Goal: Find specific page/section: Find specific page/section

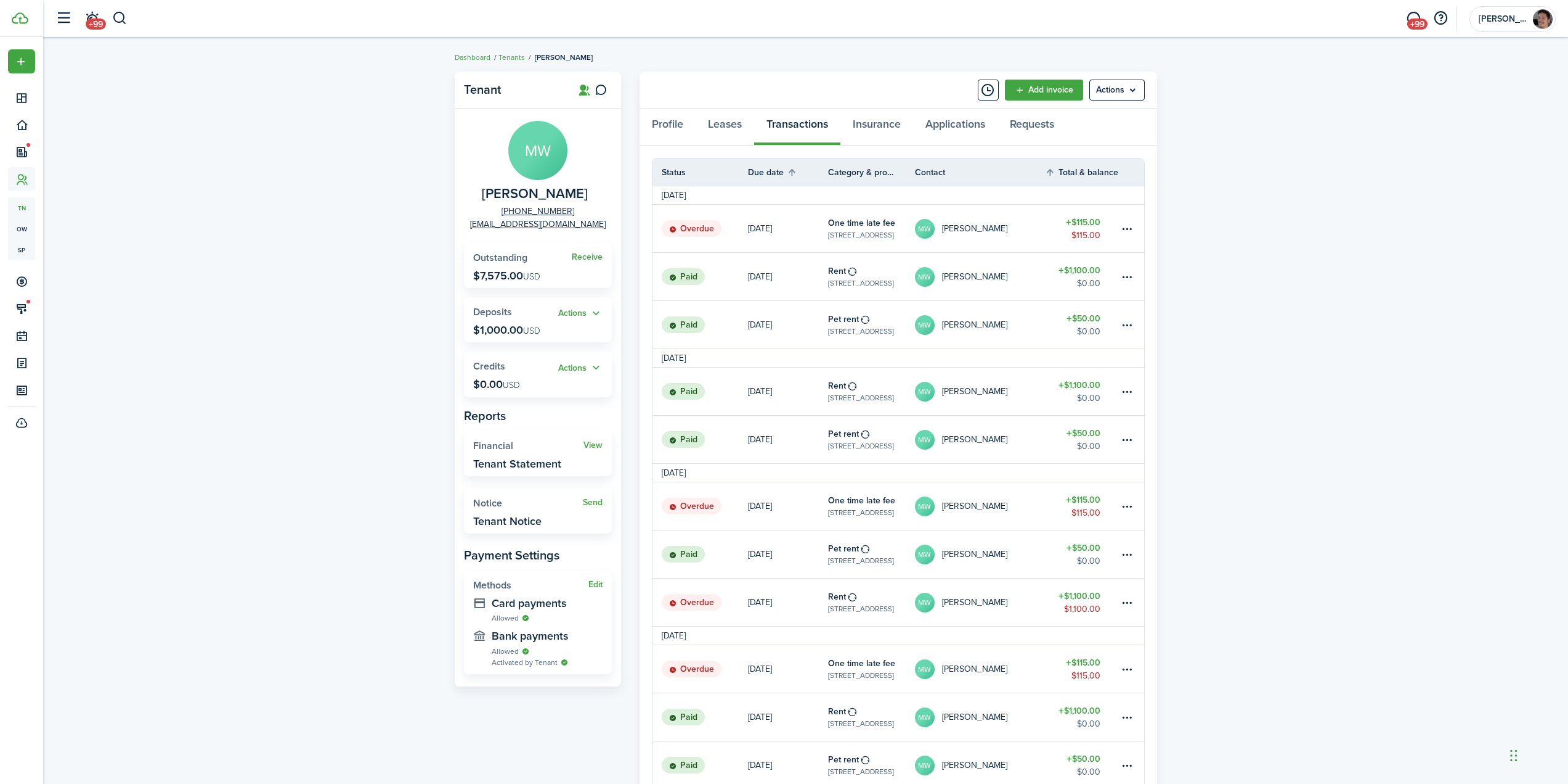
click at [149, 247] on div "Tenant MW [PERSON_NAME] [PHONE_NUMBER] [EMAIL_ADDRESS][DOMAIN_NAME] Receive Out…" at bounding box center [805, 716] width 1525 height 1300
click at [124, 18] on button "button" at bounding box center [120, 18] width 16 height 21
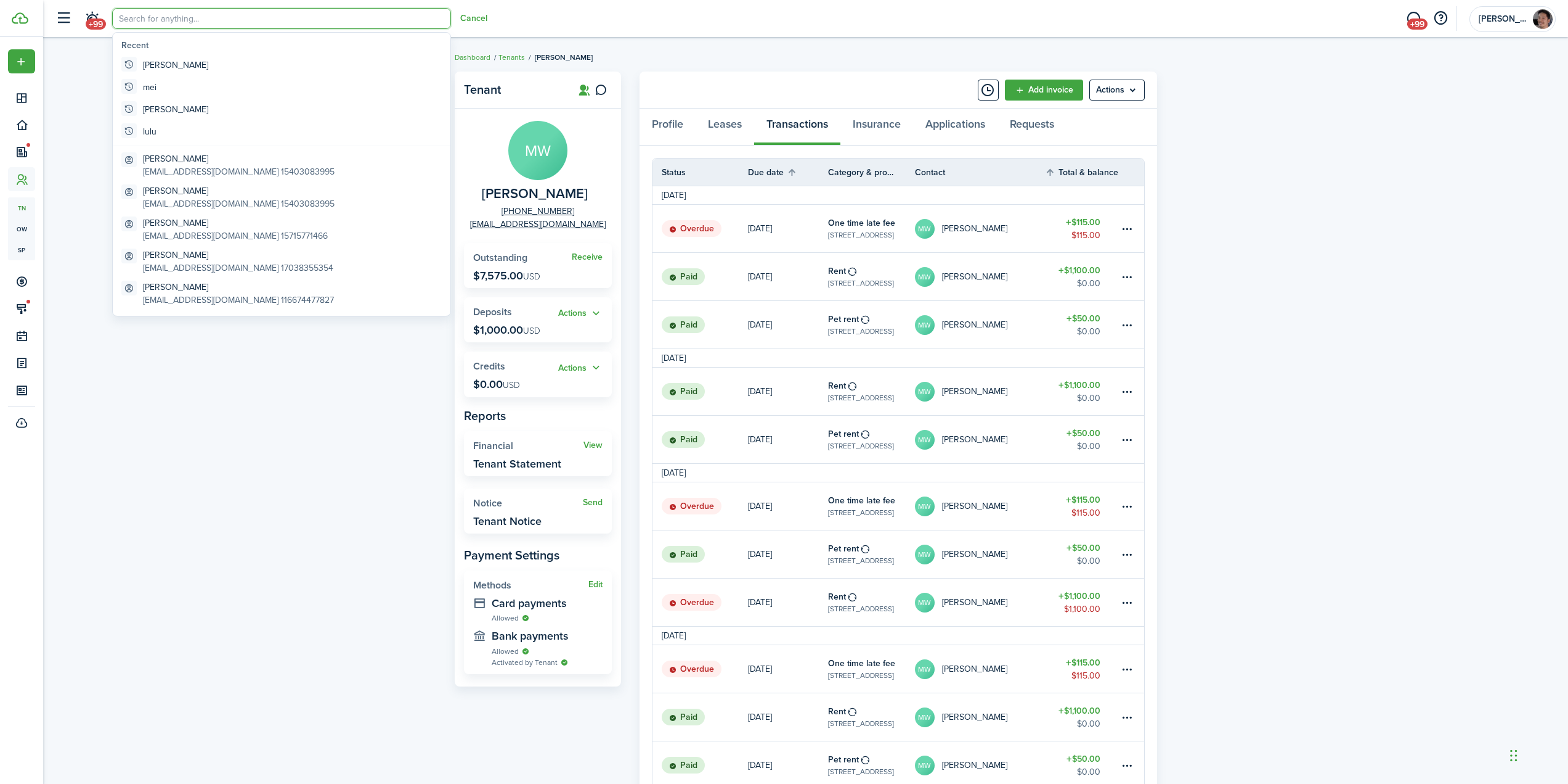
click at [219, 22] on input "search" at bounding box center [281, 18] width 339 height 21
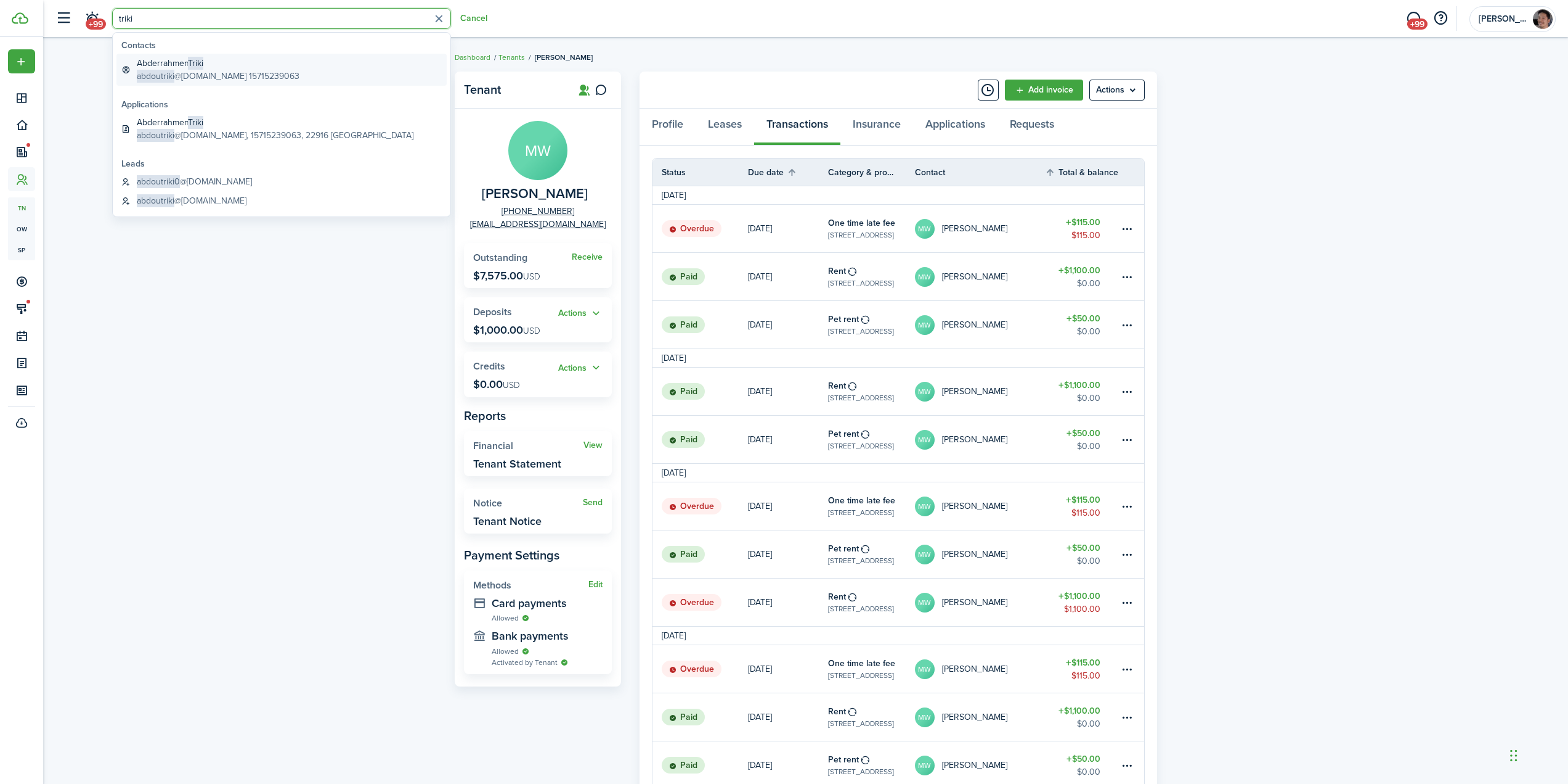
type input "triki"
click at [198, 78] on global-search-item-description "abdoutriki @[DOMAIN_NAME] 15715239063" at bounding box center [218, 75] width 163 height 13
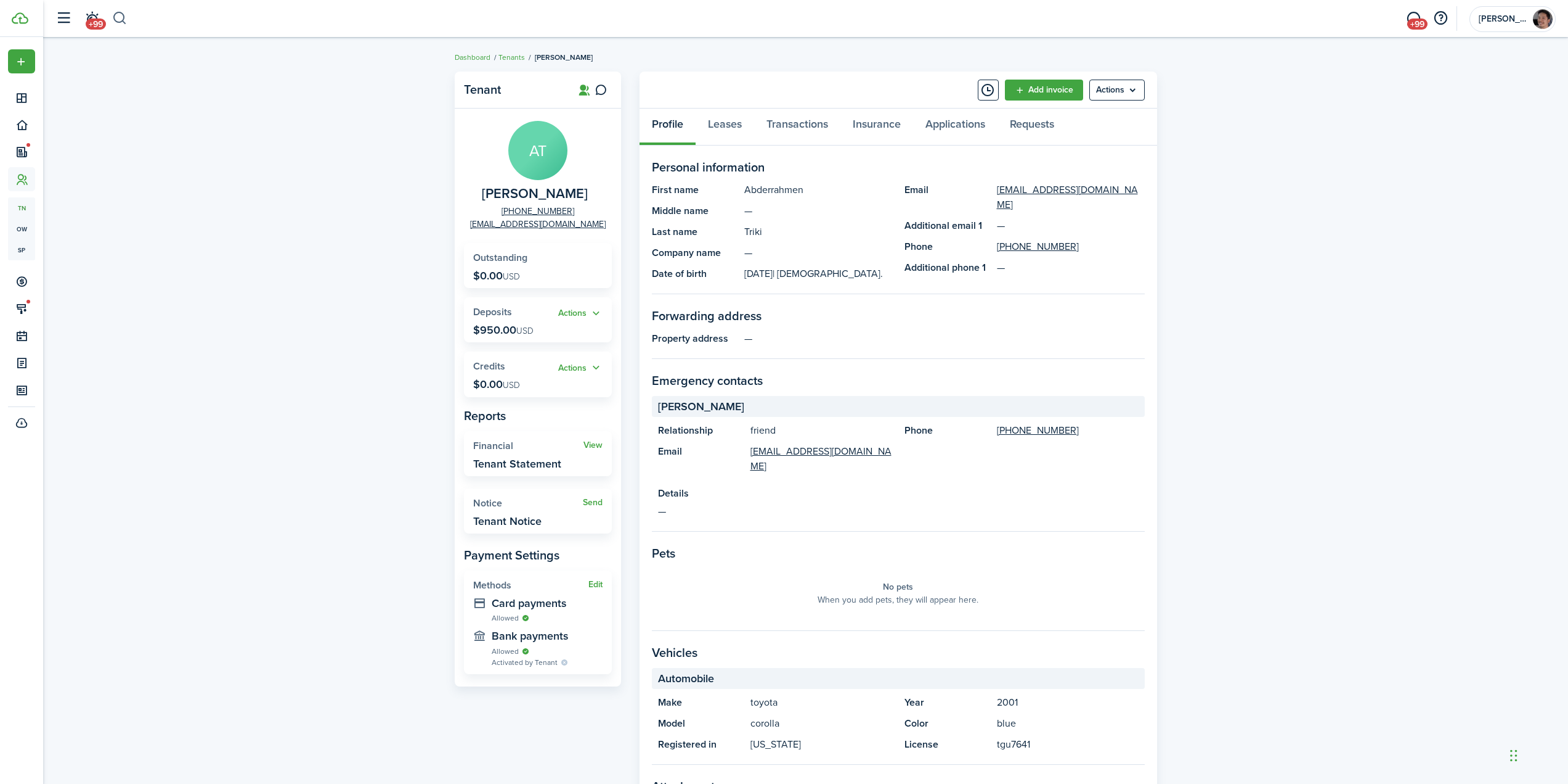
click at [121, 19] on button "button" at bounding box center [120, 18] width 16 height 21
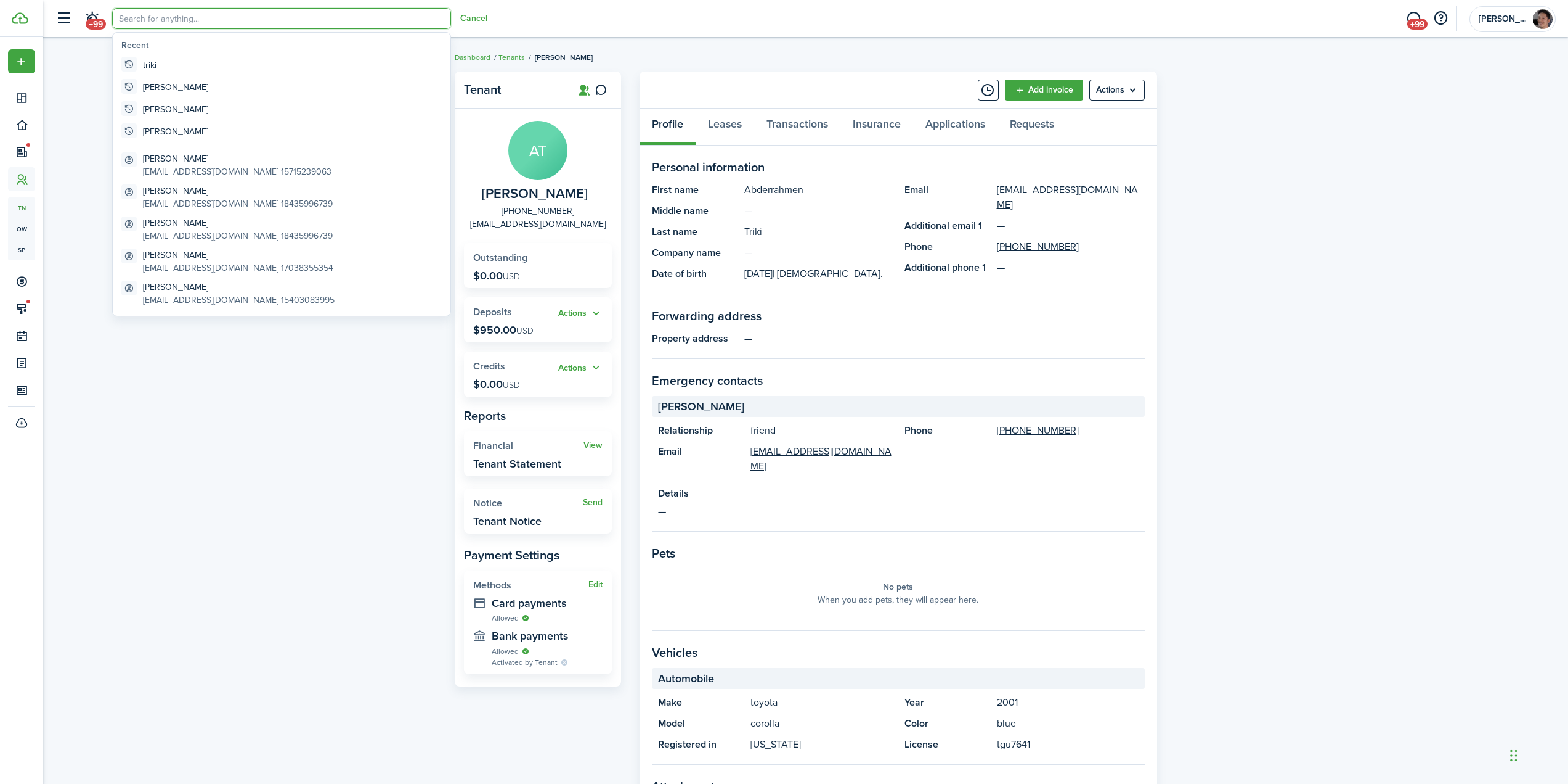
click at [222, 25] on input "search" at bounding box center [281, 18] width 339 height 21
type input "a"
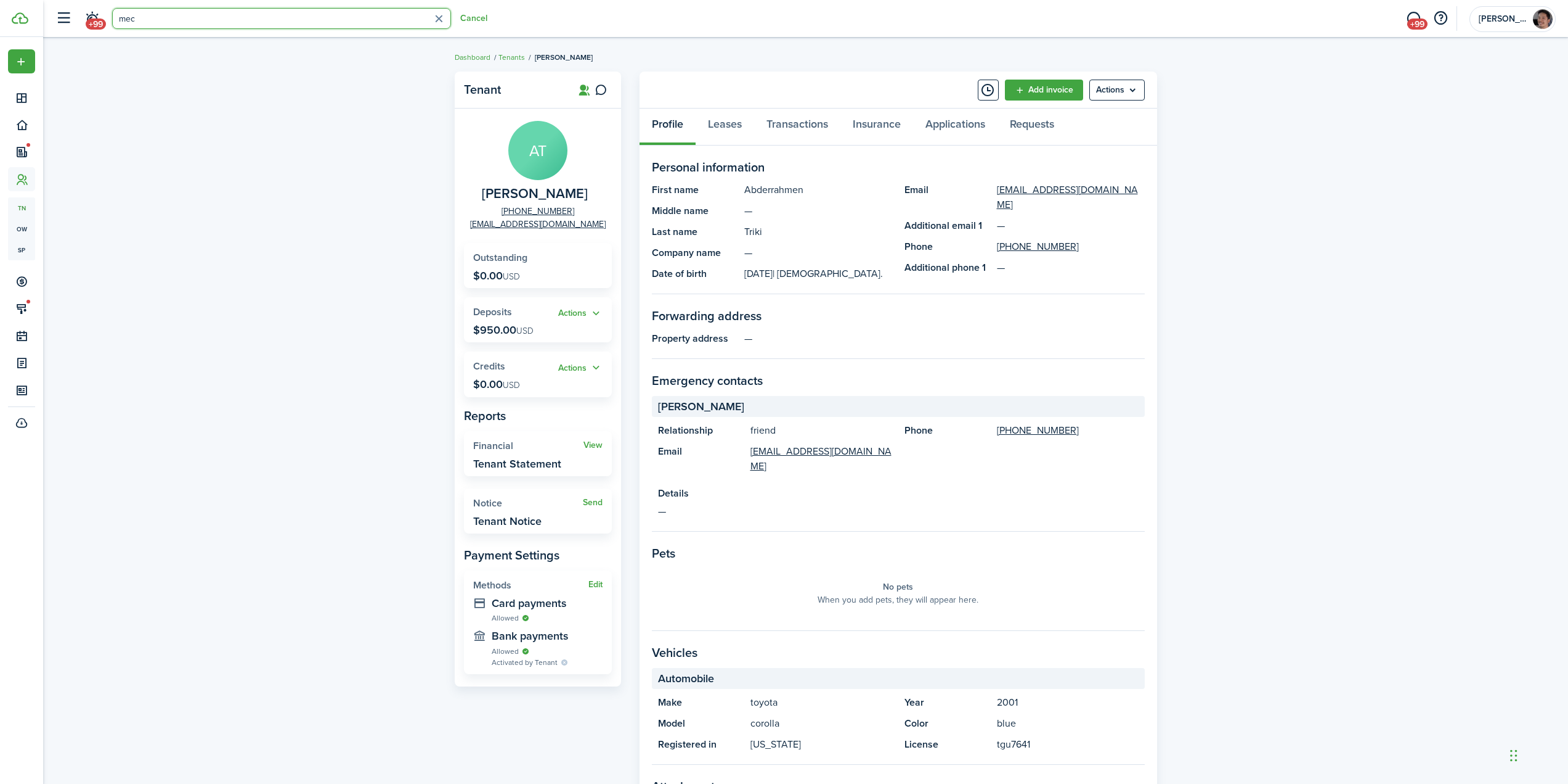
type input "mech"
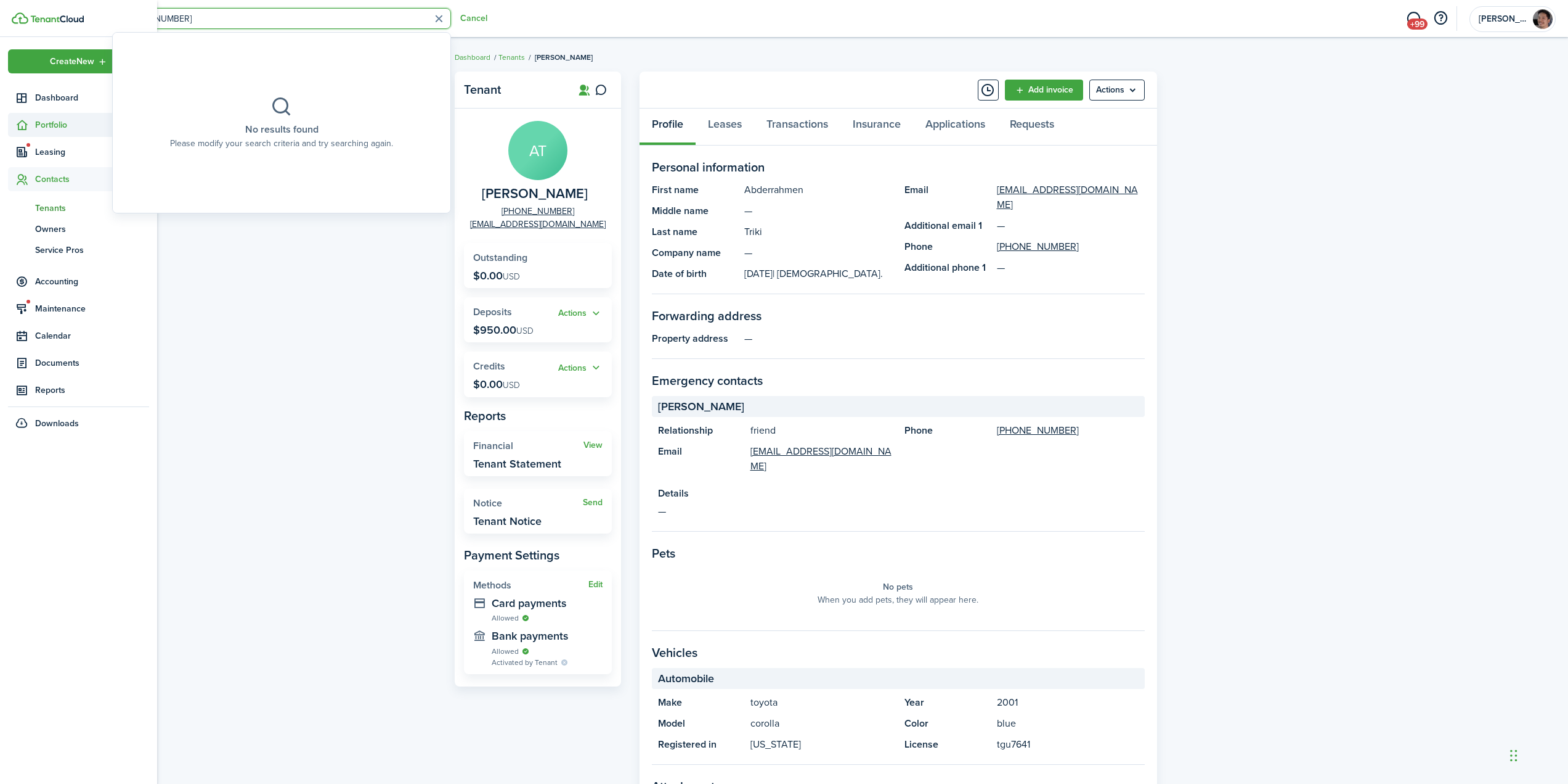
type input "[PHONE_NUMBER]"
click at [53, 125] on span "Portfolio" at bounding box center [92, 125] width 114 height 13
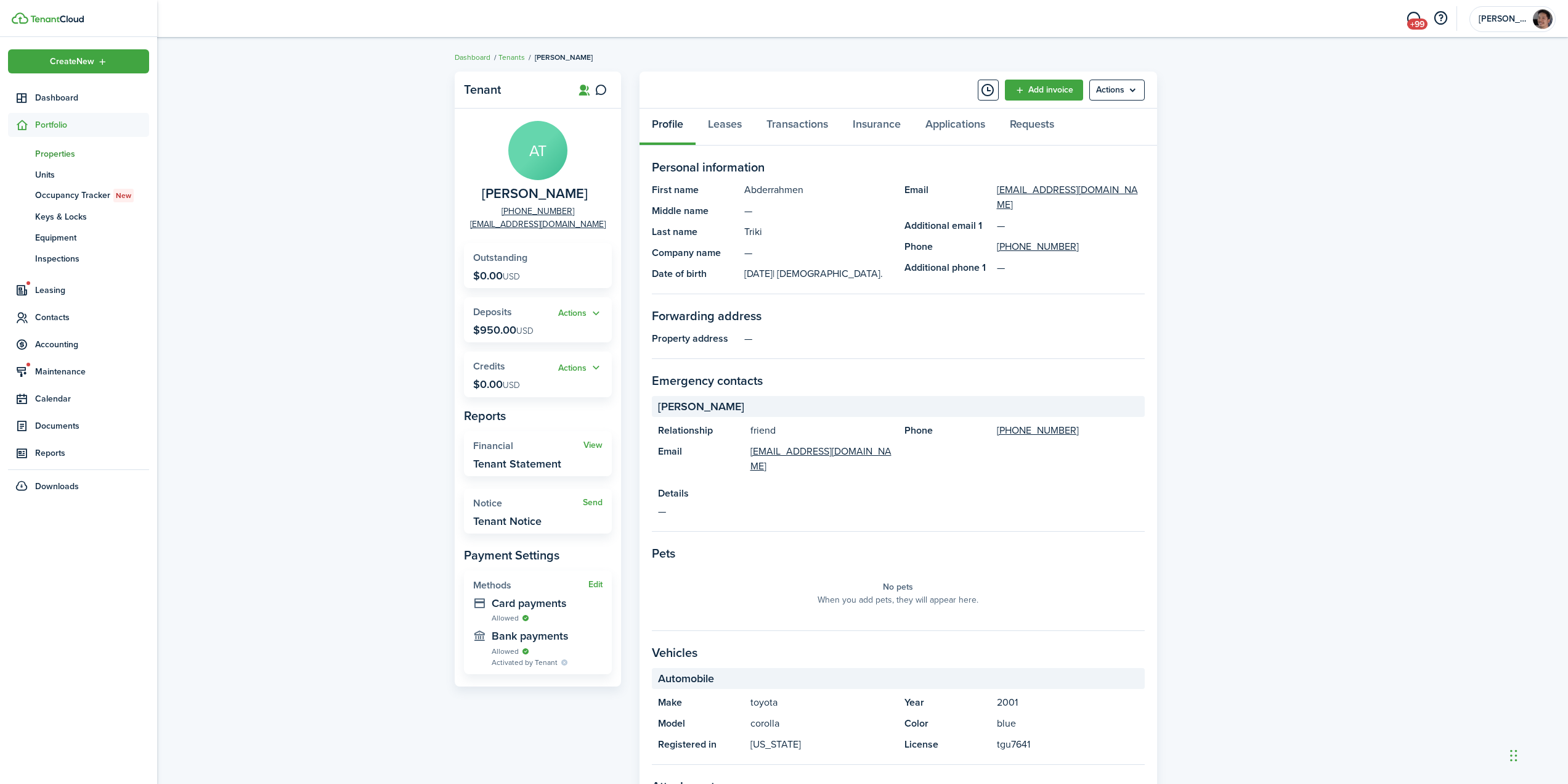
click at [67, 160] on span "Properties" at bounding box center [92, 153] width 114 height 13
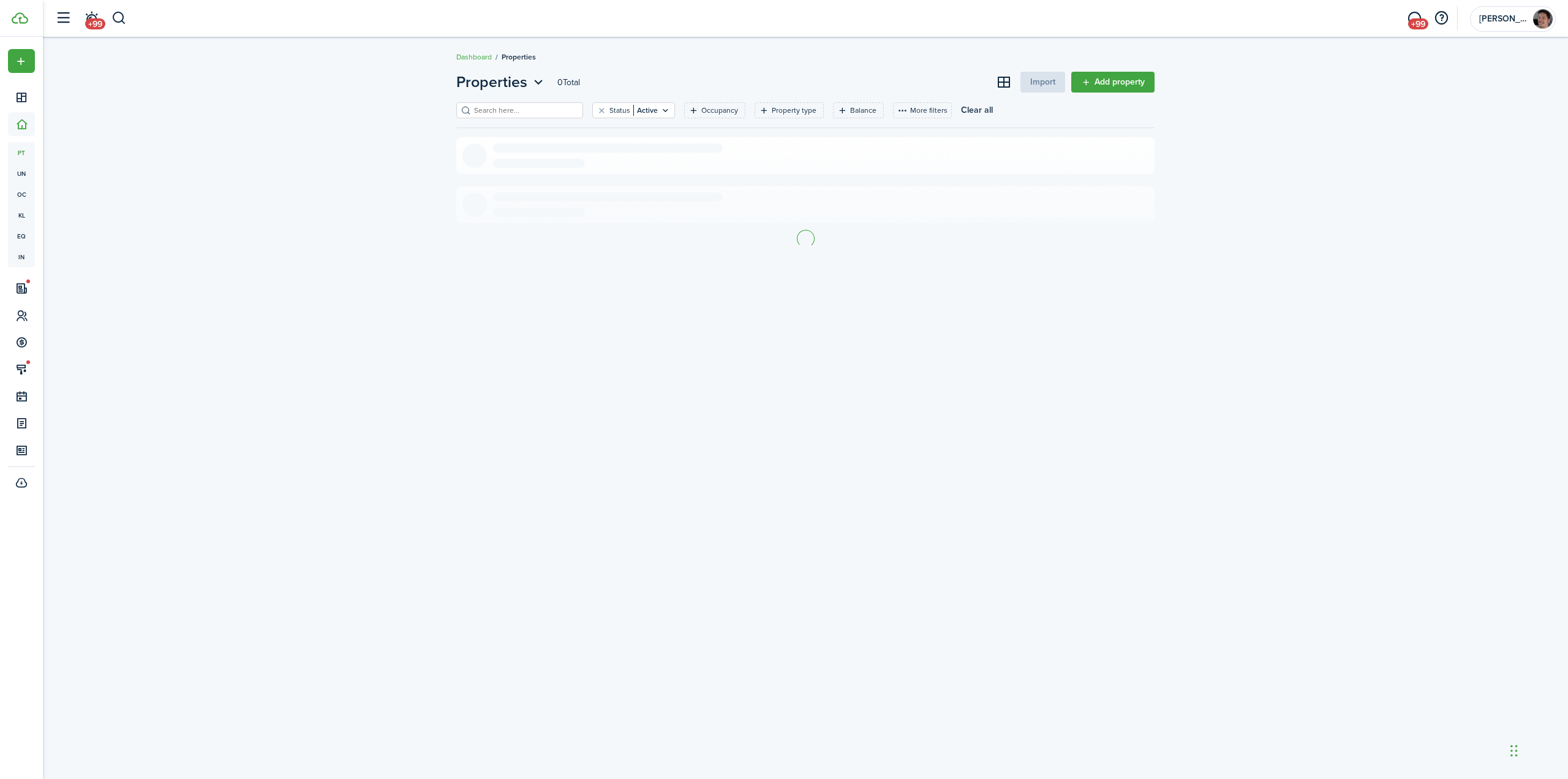
click at [539, 111] on input "search" at bounding box center [525, 110] width 108 height 11
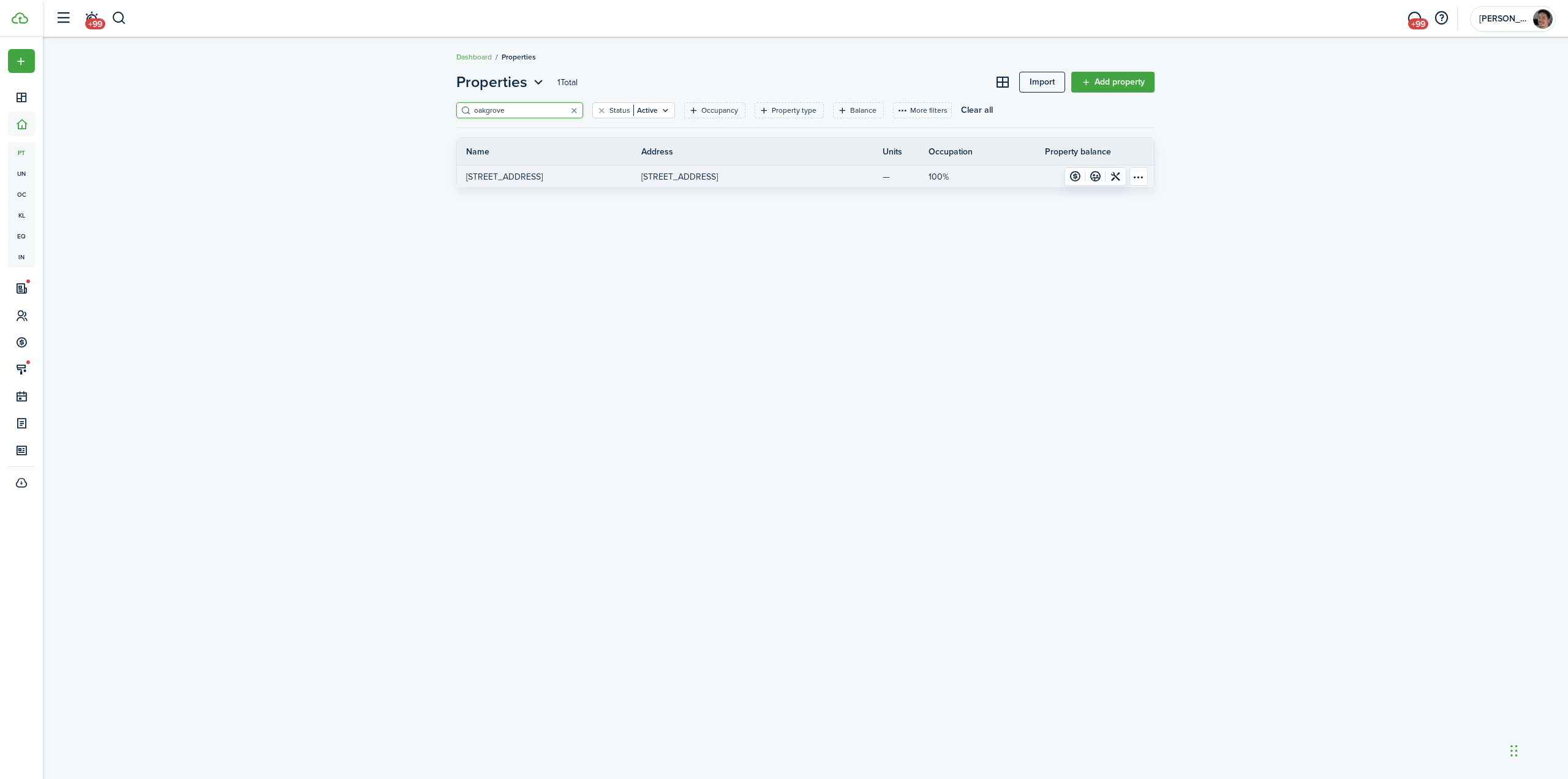
type input "oakgrove"
click at [529, 179] on p "[STREET_ADDRESS]" at bounding box center [504, 176] width 77 height 13
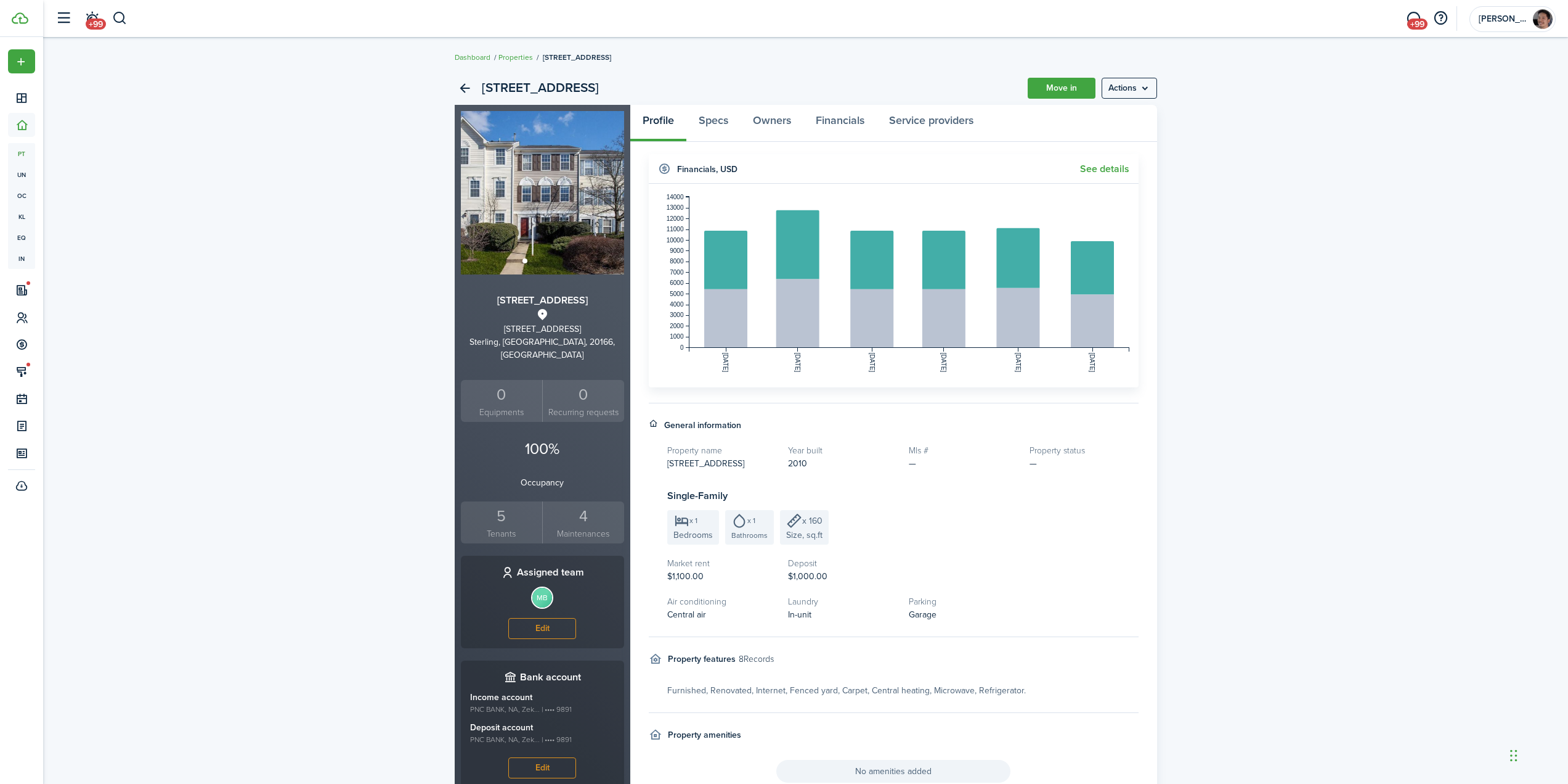
click at [507, 505] on div "5" at bounding box center [501, 516] width 75 height 24
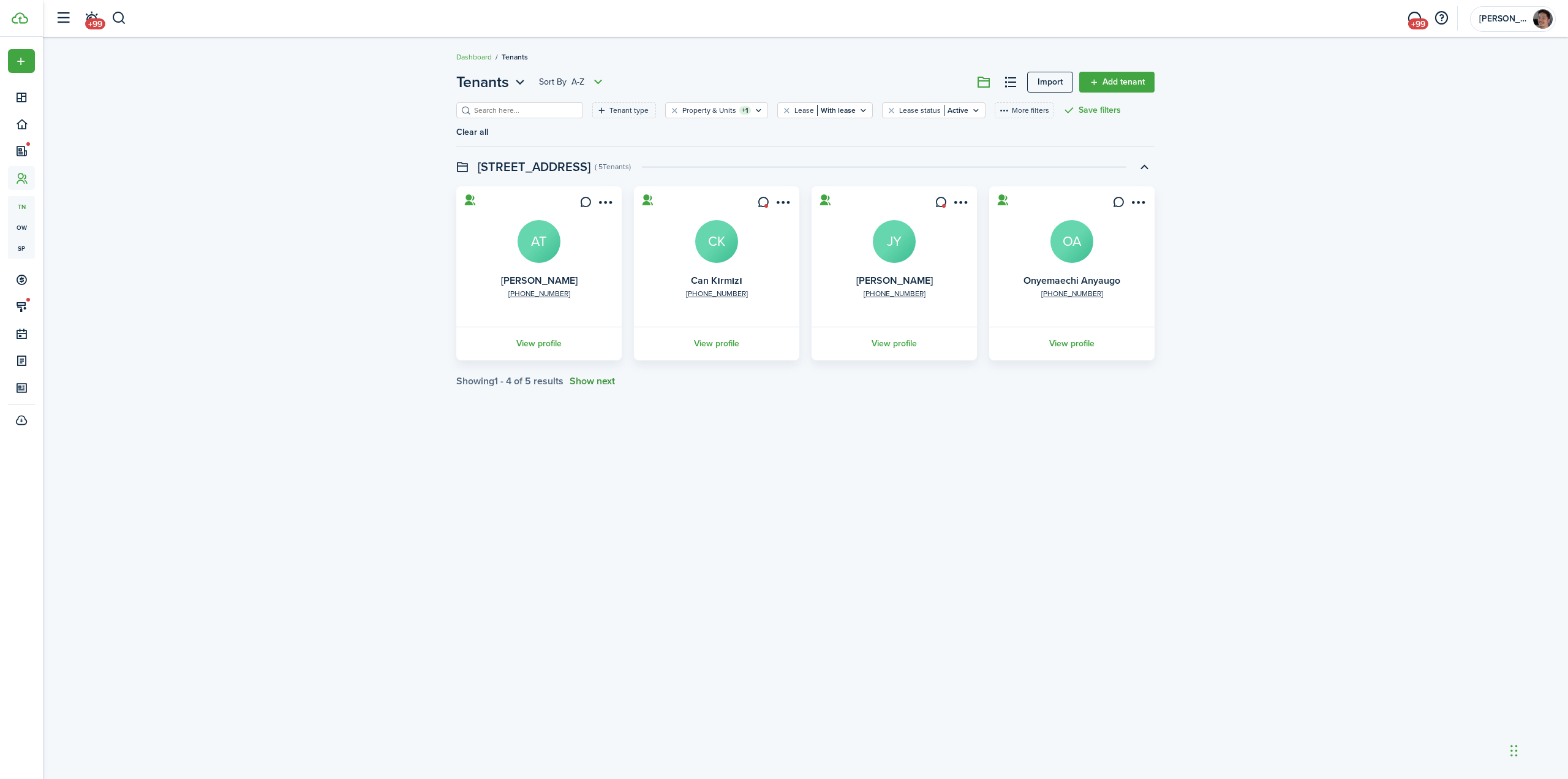
click at [606, 376] on button "Show next" at bounding box center [592, 381] width 45 height 11
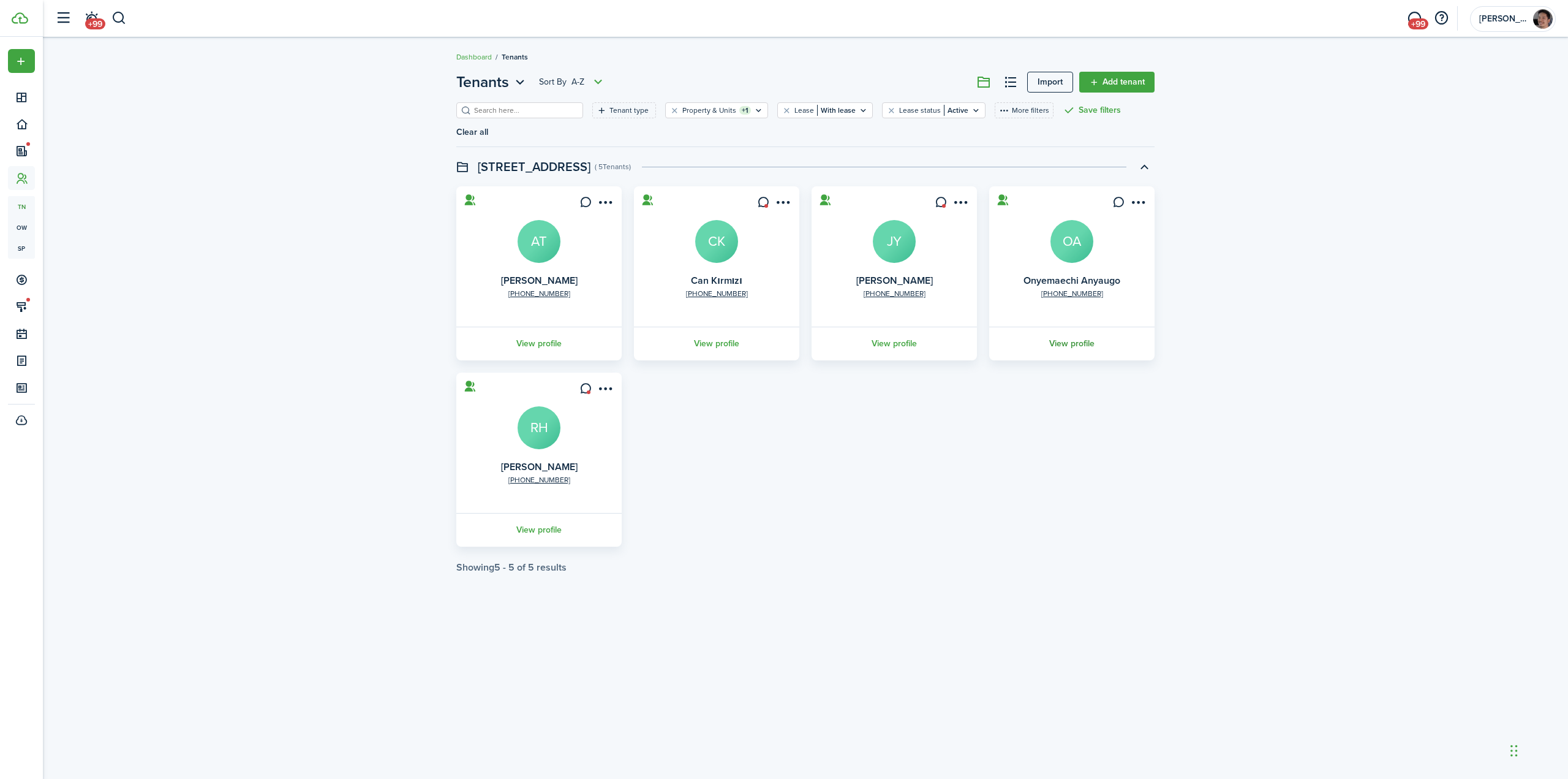
click at [1084, 327] on link "View profile" at bounding box center [1071, 343] width 169 height 34
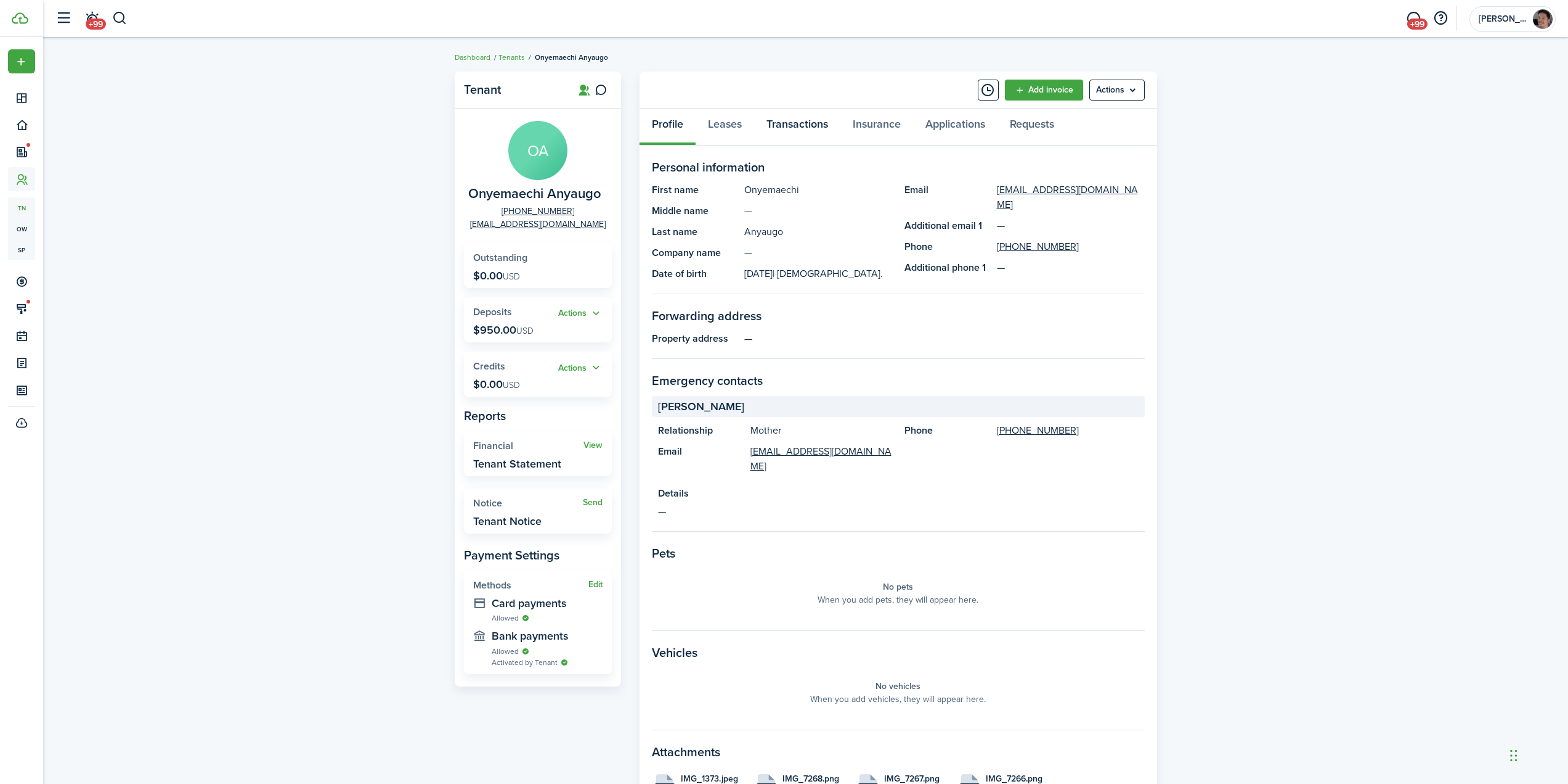
click at [798, 126] on link "Transactions" at bounding box center [797, 127] width 86 height 37
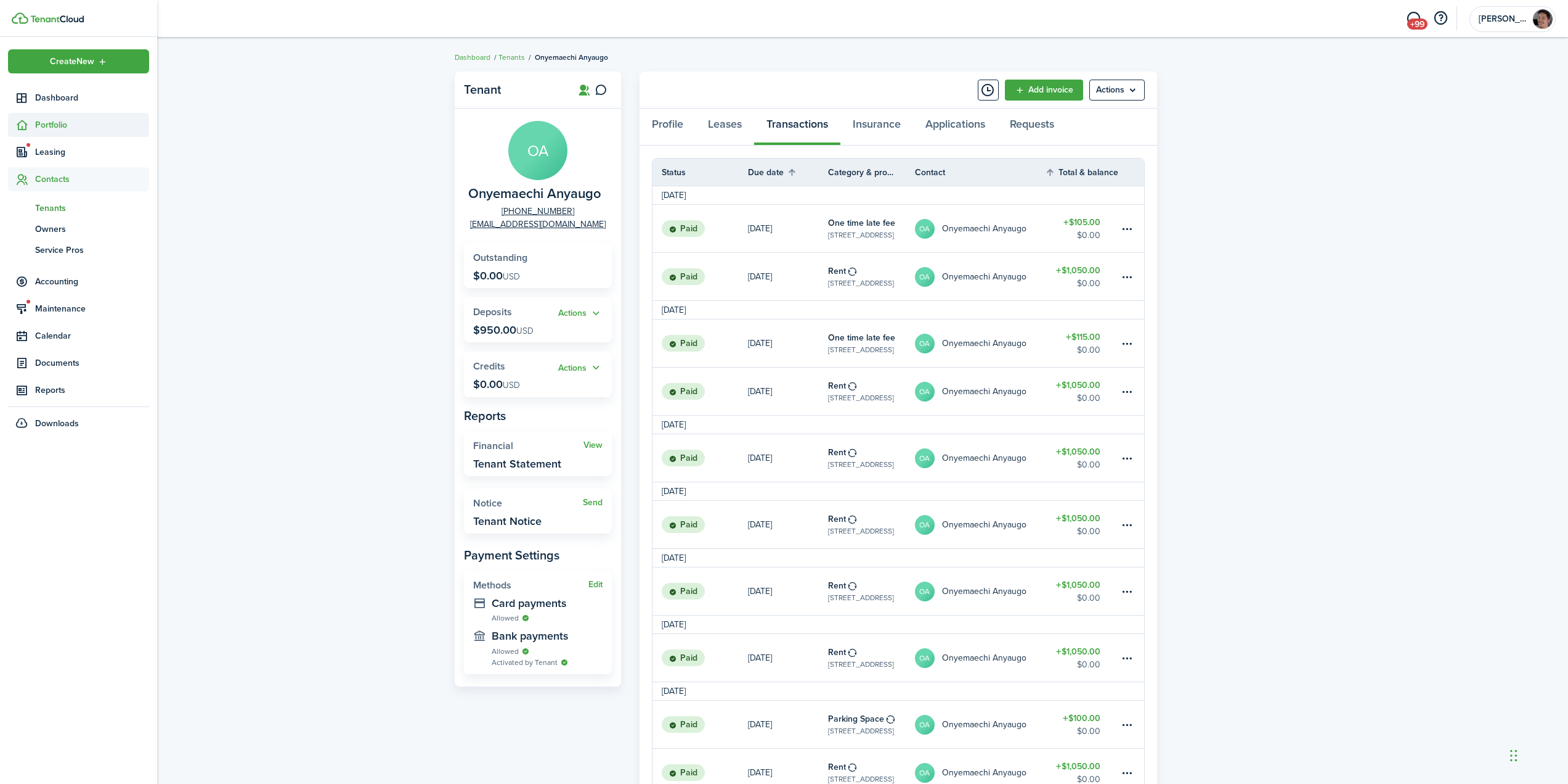
click at [74, 125] on span "Portfolio" at bounding box center [92, 125] width 114 height 13
click at [69, 291] on span "Leasing" at bounding box center [92, 289] width 114 height 13
click at [81, 326] on span "Accounting" at bounding box center [92, 323] width 114 height 13
click at [63, 278] on span "Balances" at bounding box center [92, 277] width 114 height 13
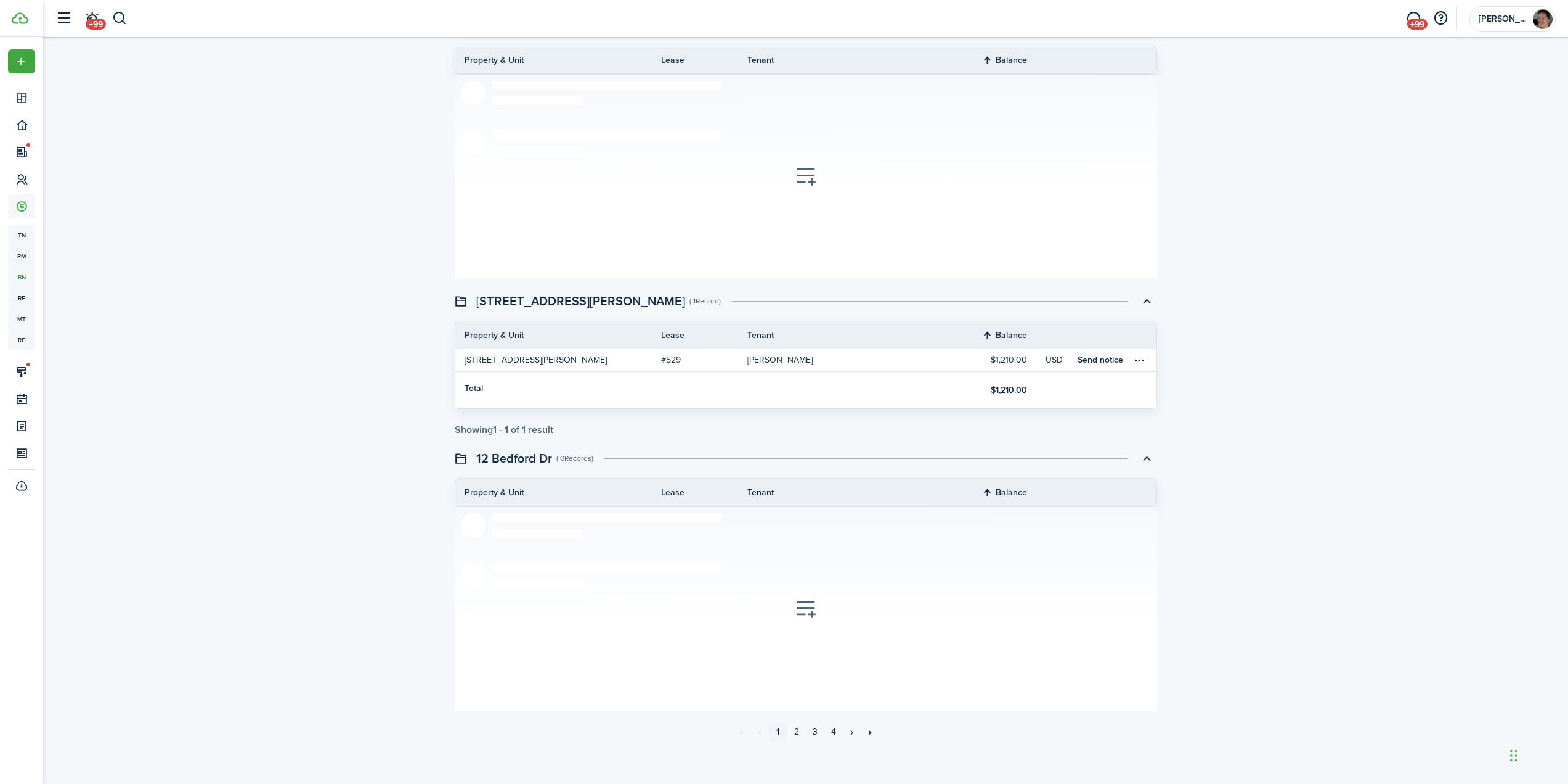
scroll to position [2112, 0]
drag, startPoint x: 756, startPoint y: 717, endPoint x: 769, endPoint y: 752, distance: 37.3
click at [798, 728] on link "2" at bounding box center [796, 728] width 18 height 18
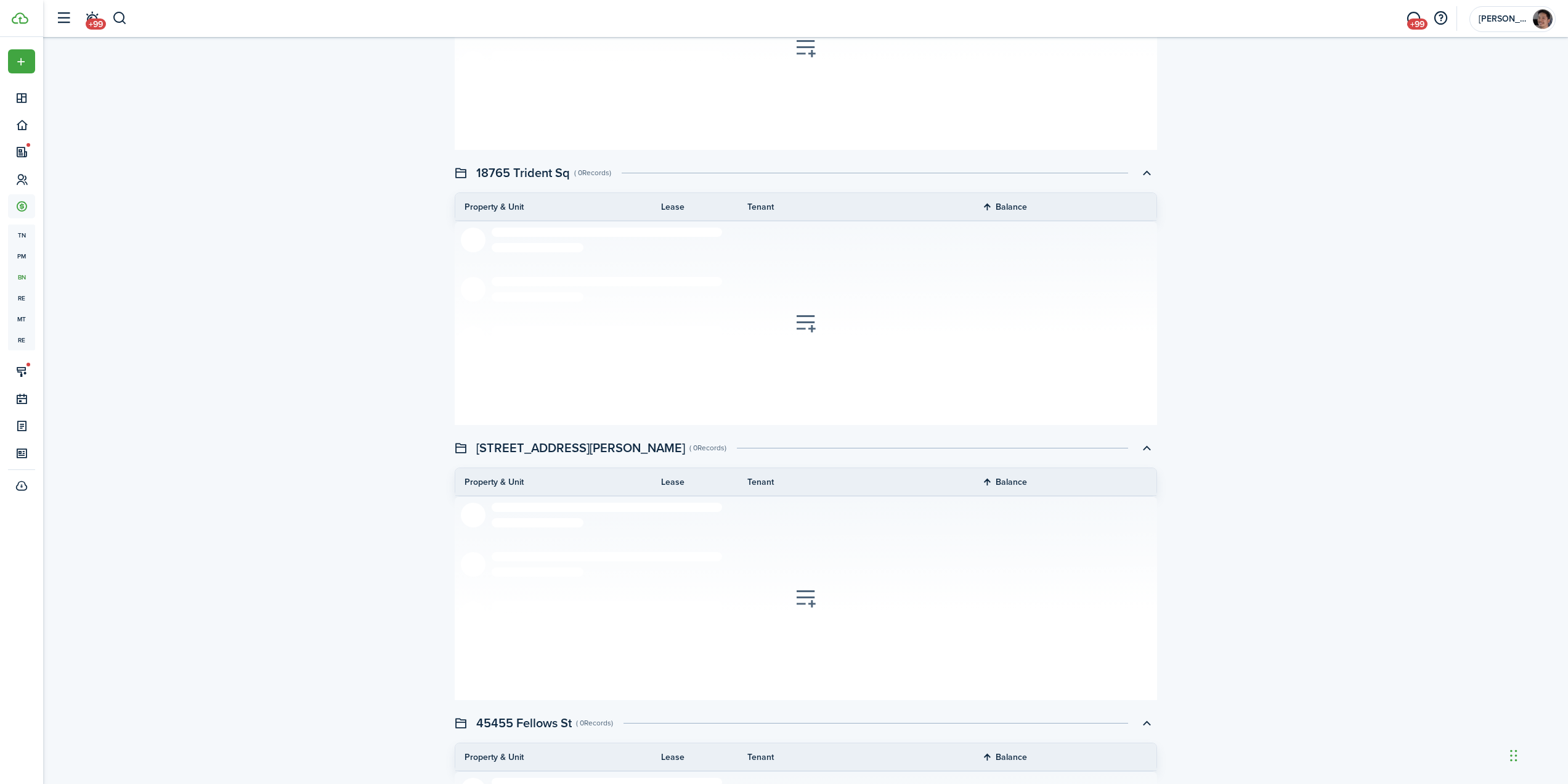
scroll to position [1994, 0]
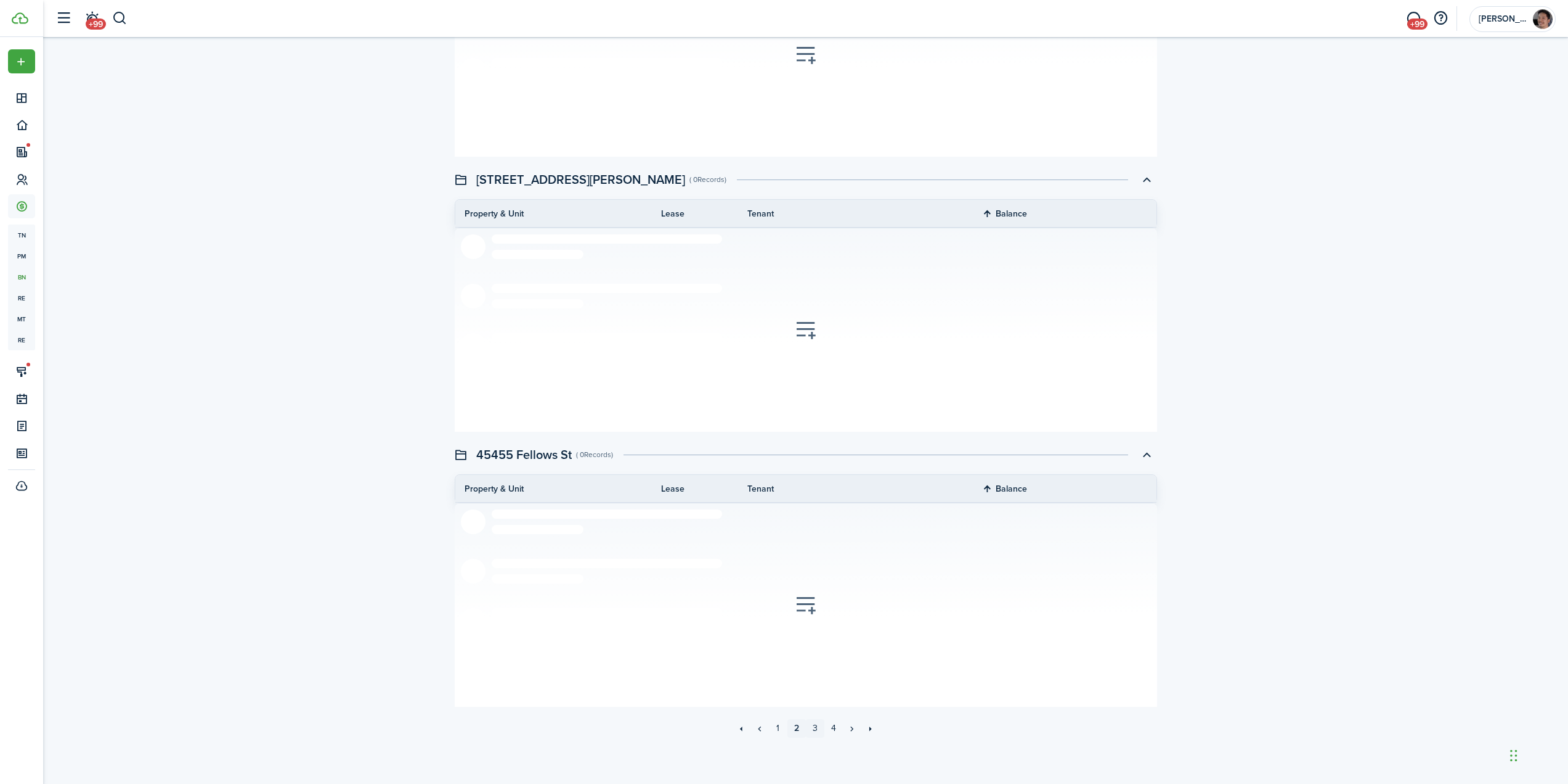
click at [819, 729] on link "3" at bounding box center [815, 728] width 18 height 18
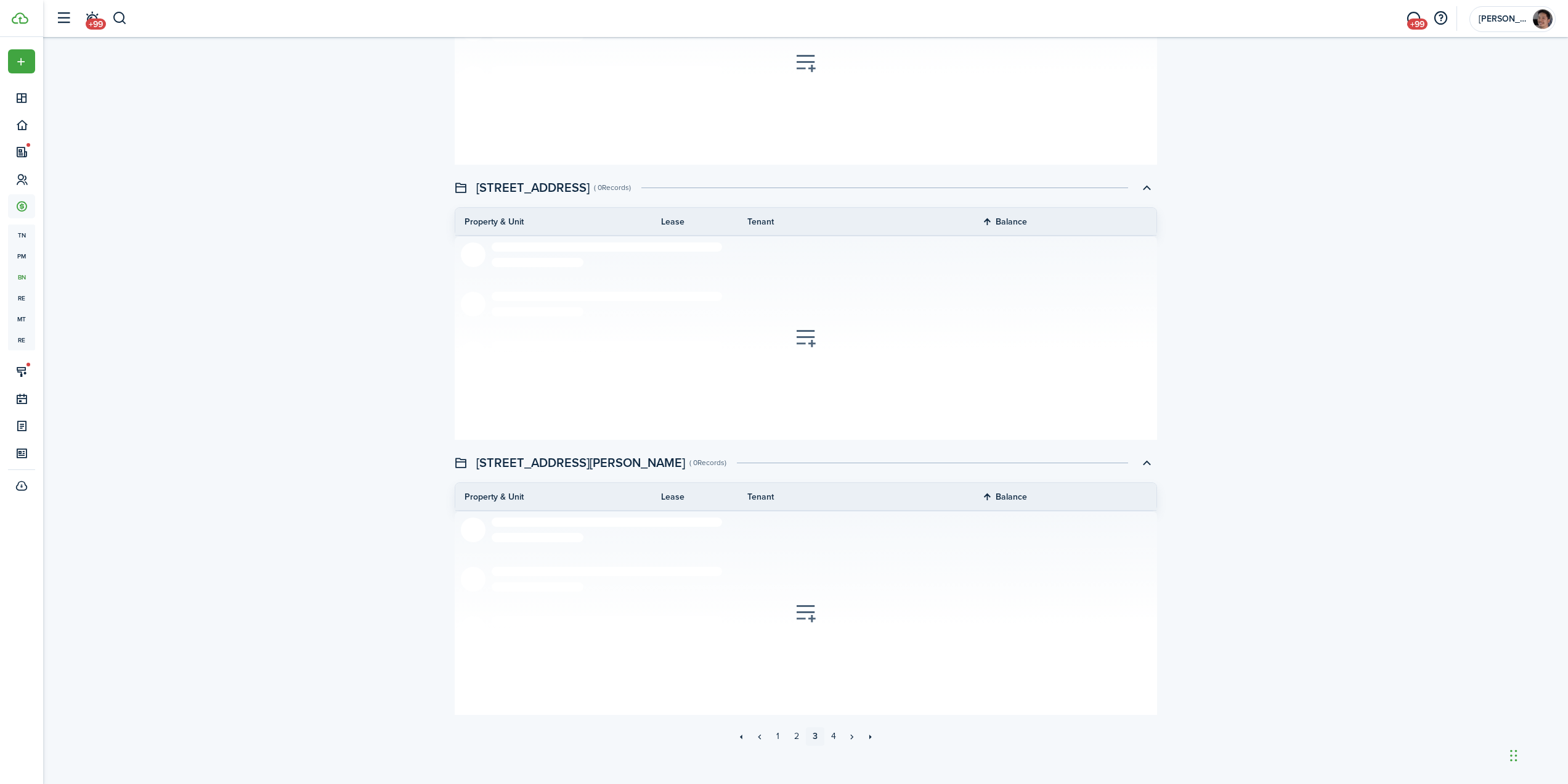
scroll to position [2112, 0]
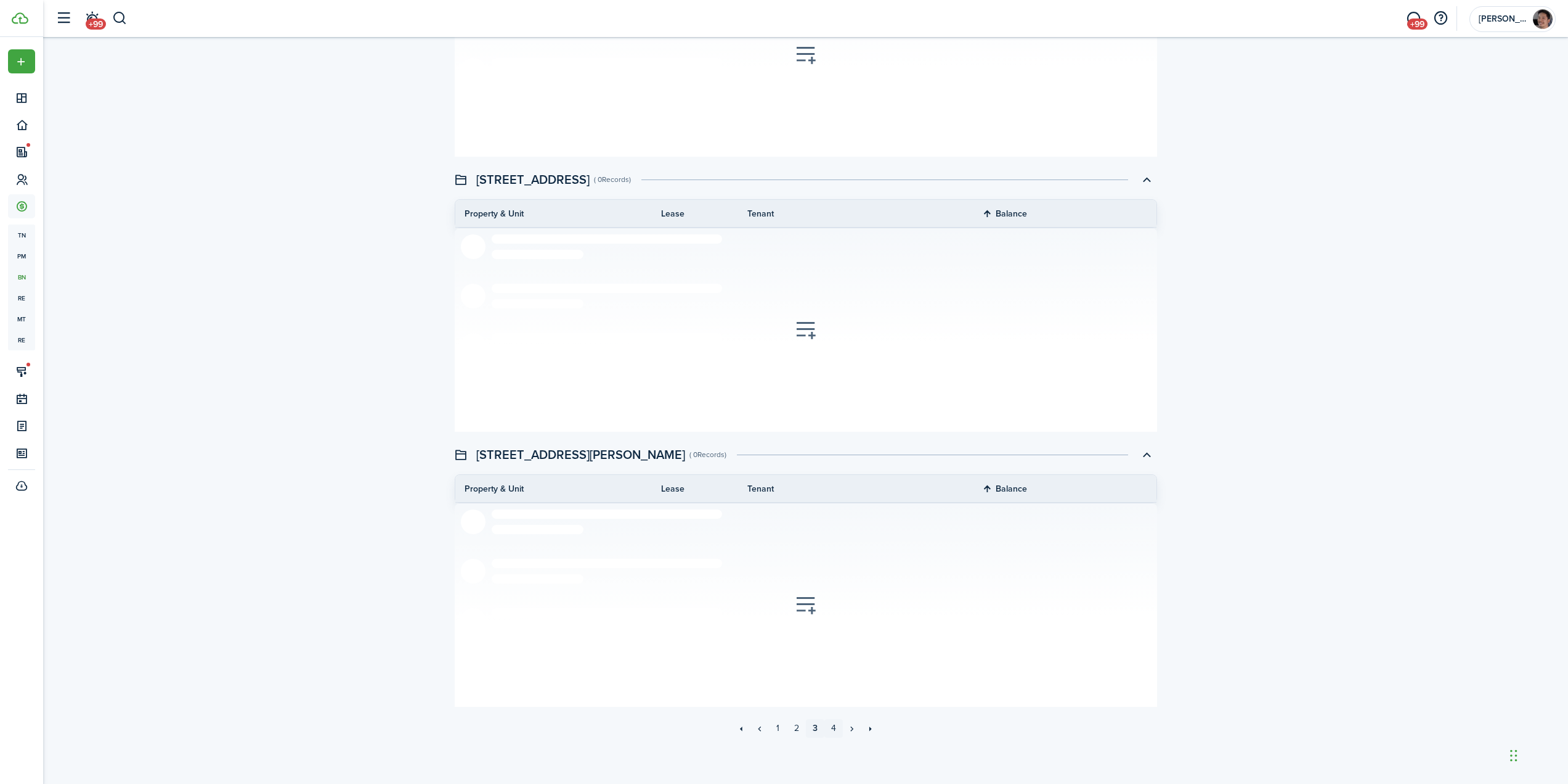
click at [828, 730] on link "4" at bounding box center [834, 728] width 18 height 18
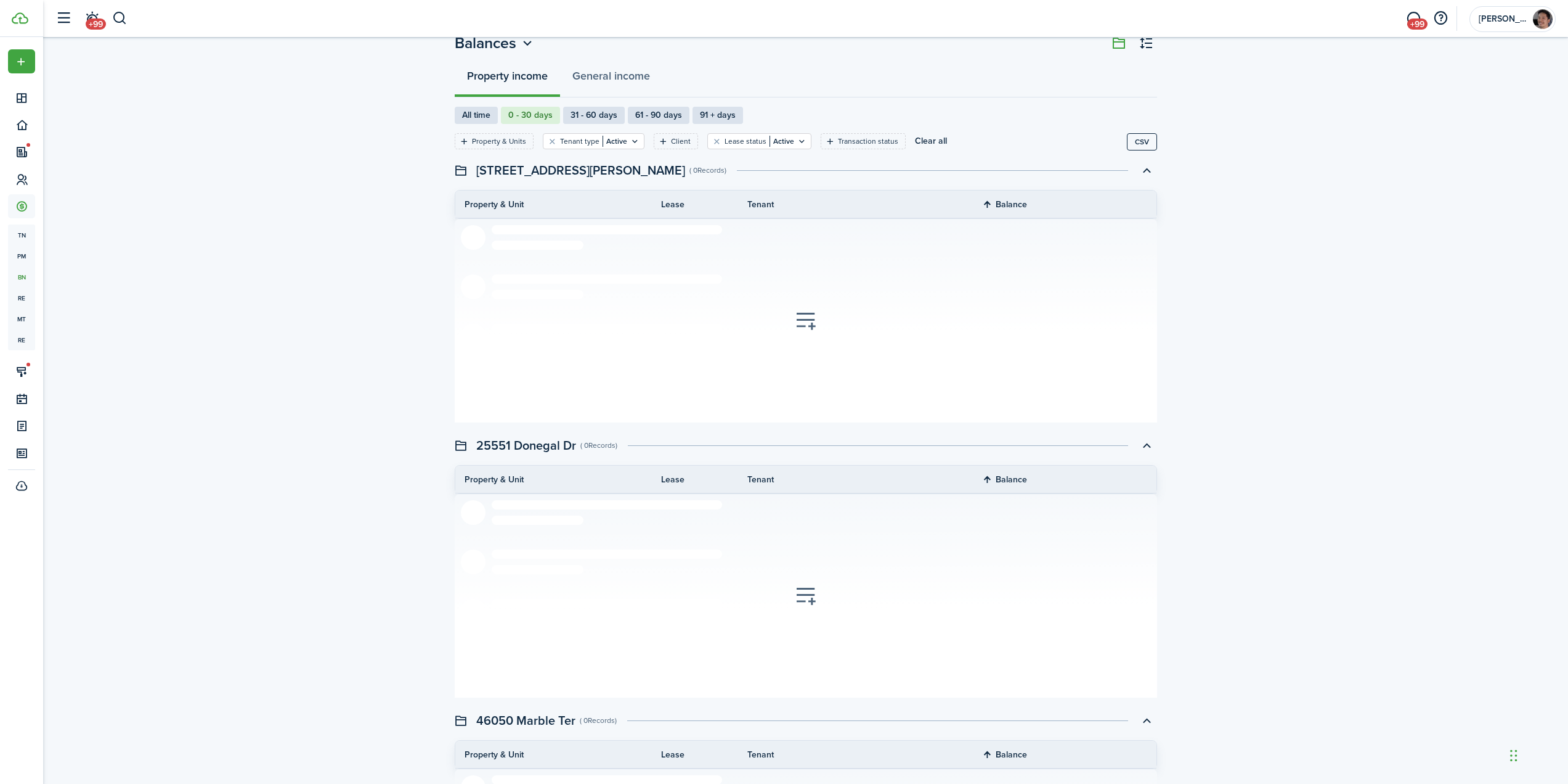
scroll to position [61, 0]
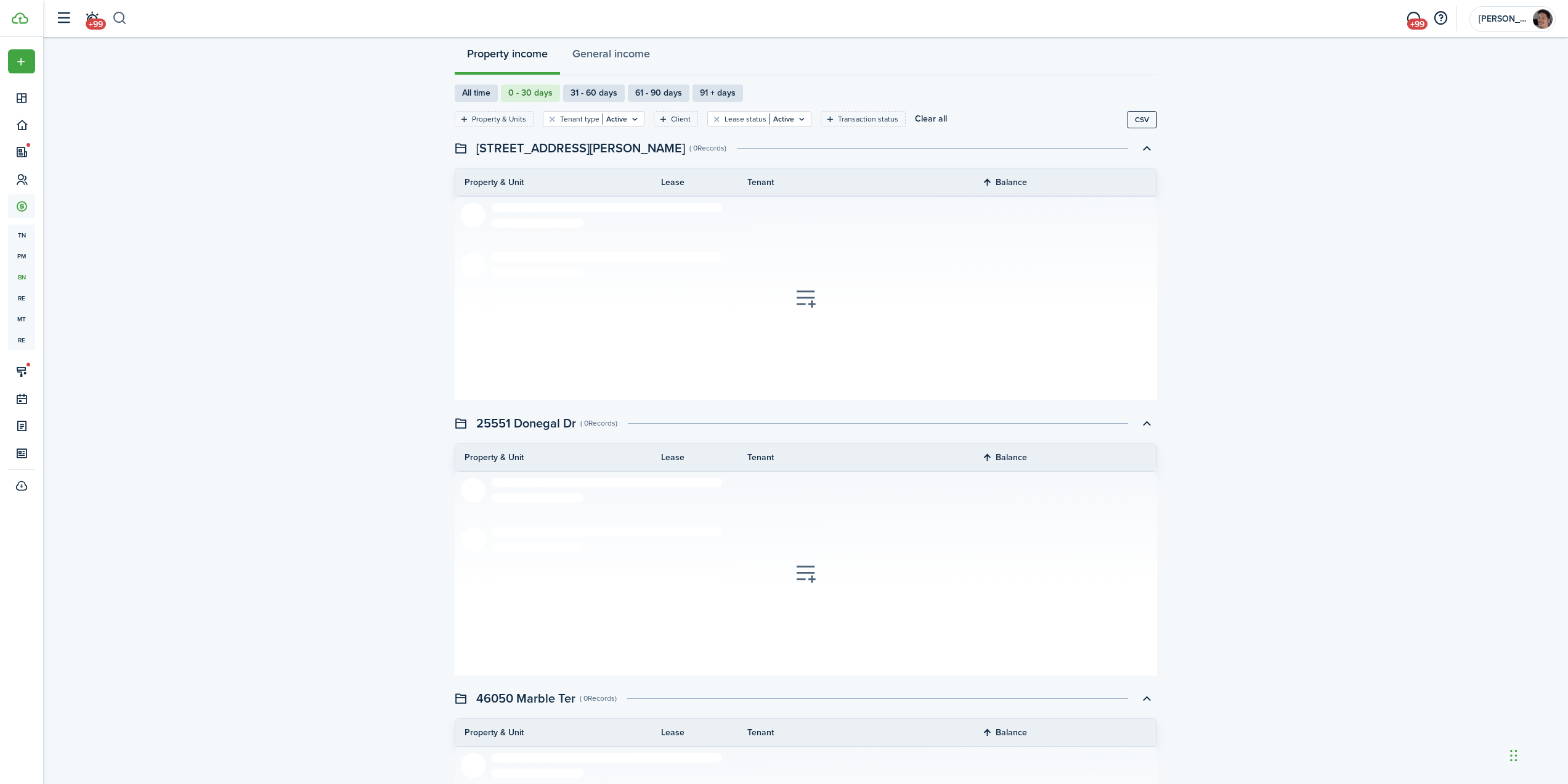
click at [116, 21] on button "button" at bounding box center [120, 18] width 16 height 21
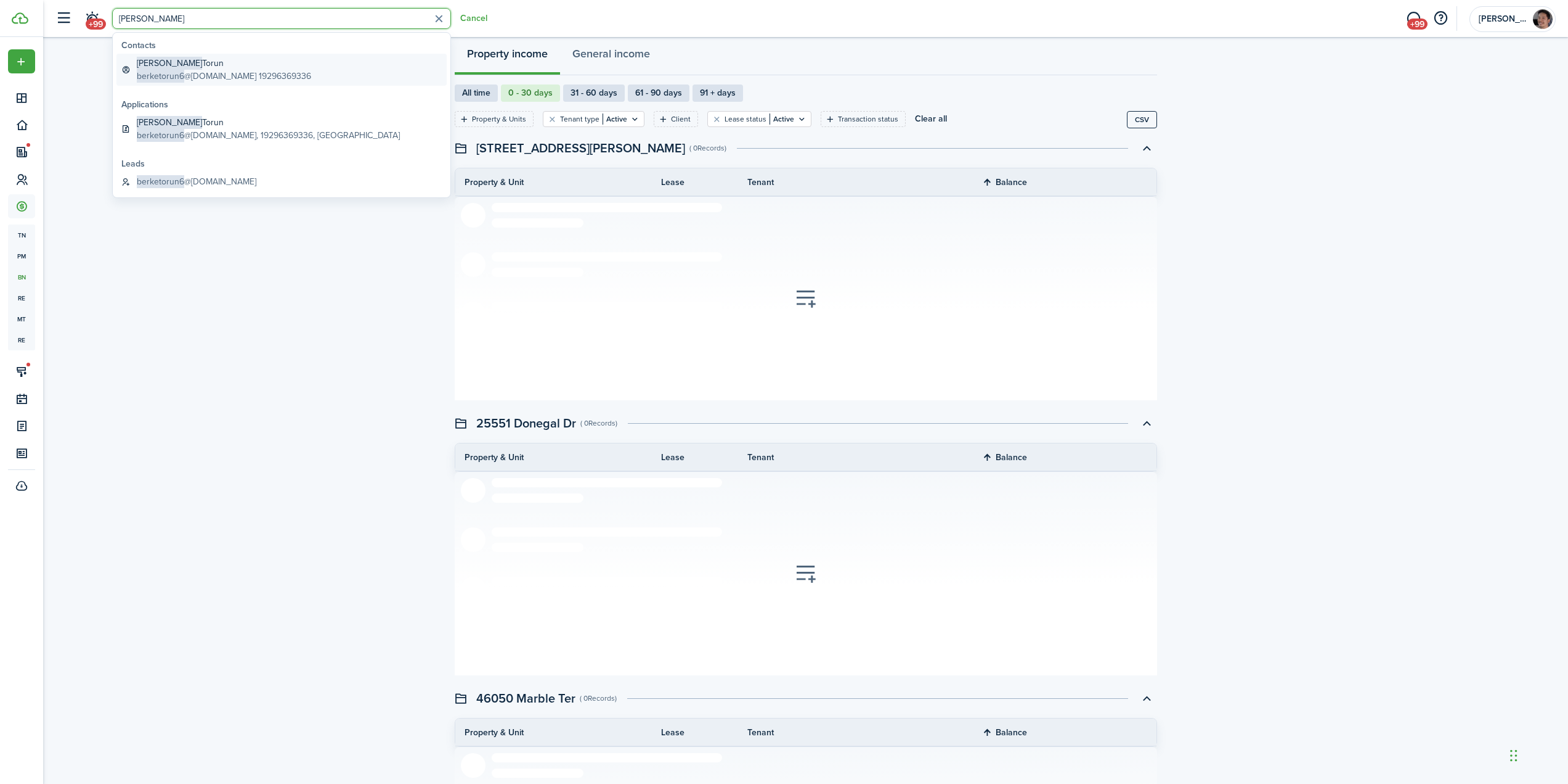
type input "[PERSON_NAME]"
click at [223, 73] on global-search-item-description "berketorun6 @[DOMAIN_NAME] 19296369336" at bounding box center [223, 75] width 174 height 13
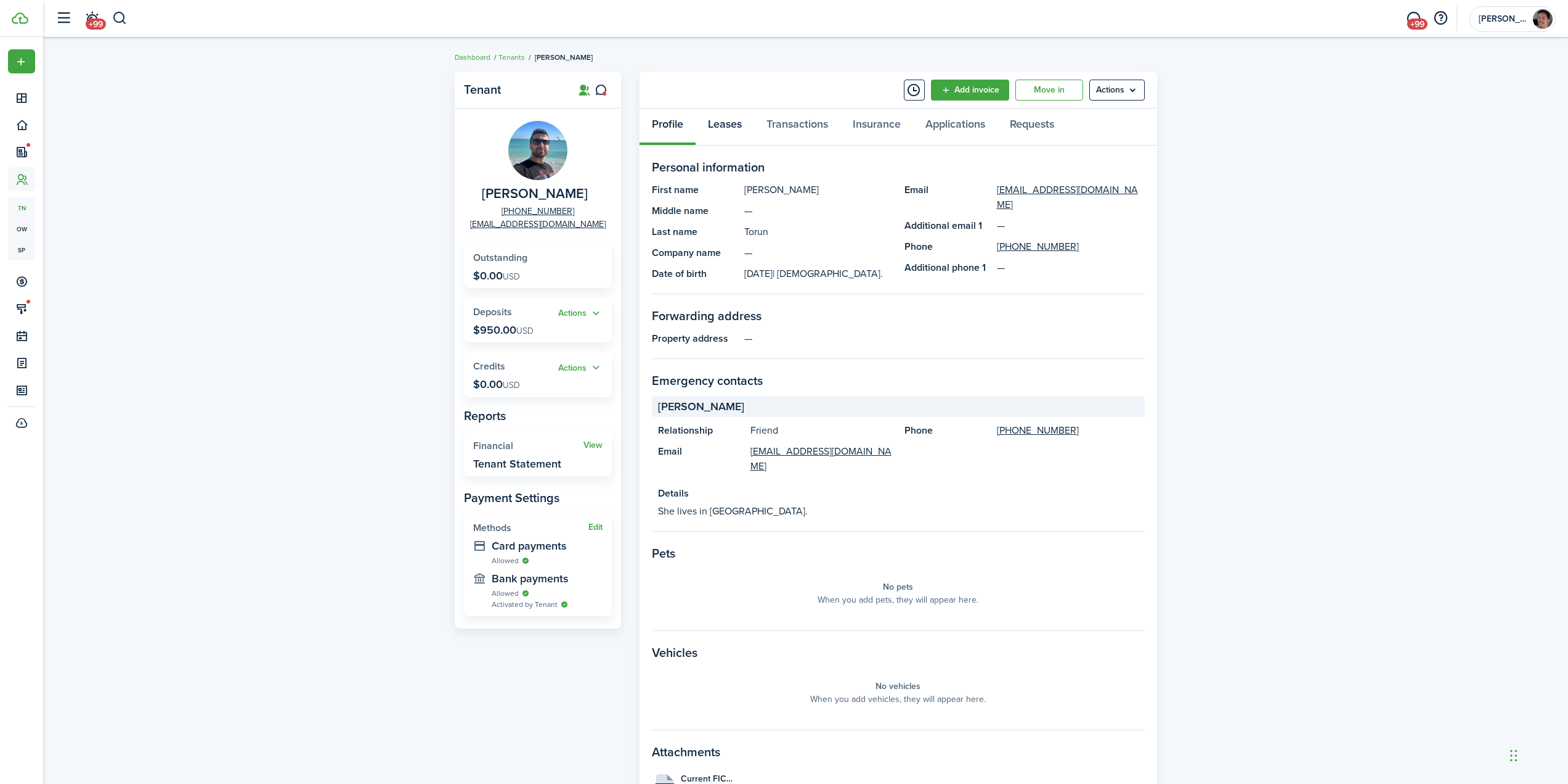
click at [731, 125] on link "Leases" at bounding box center [725, 127] width 59 height 37
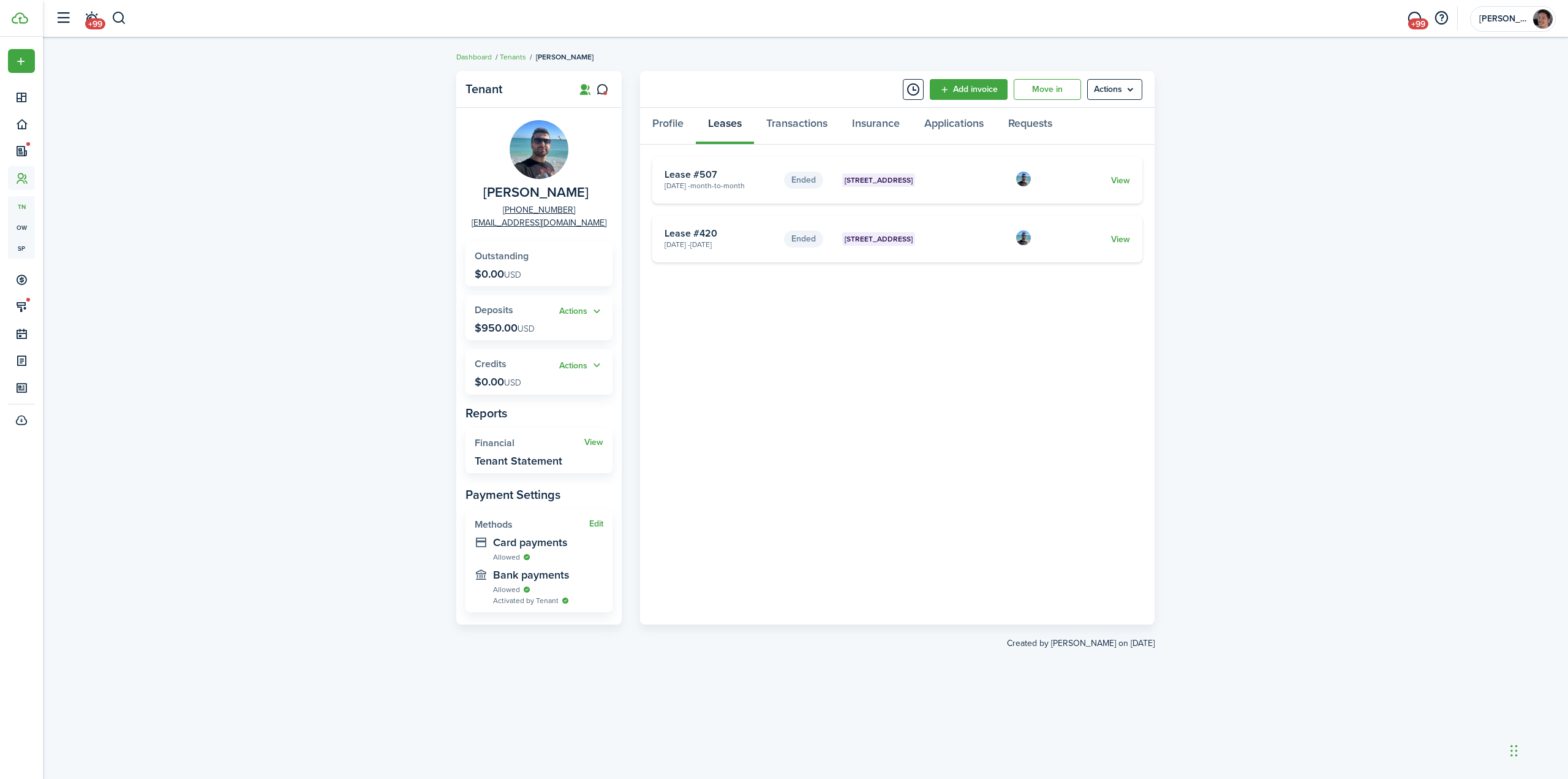
click at [249, 349] on div "Tenant [PERSON_NAME] Torun [PHONE_NUMBER] [EMAIL_ADDRESS][DOMAIN_NAME] Outstand…" at bounding box center [805, 408] width 1524 height 686
click at [348, 308] on div "Tenant [PERSON_NAME] Torun [PHONE_NUMBER] [EMAIL_ADDRESS][DOMAIN_NAME] Outstand…" at bounding box center [805, 408] width 1524 height 686
click at [1299, 226] on div "Tenant [PERSON_NAME] Torun [PHONE_NUMBER] [EMAIL_ADDRESS][DOMAIN_NAME] Outstand…" at bounding box center [805, 408] width 1524 height 686
